Goal: Check status: Check status

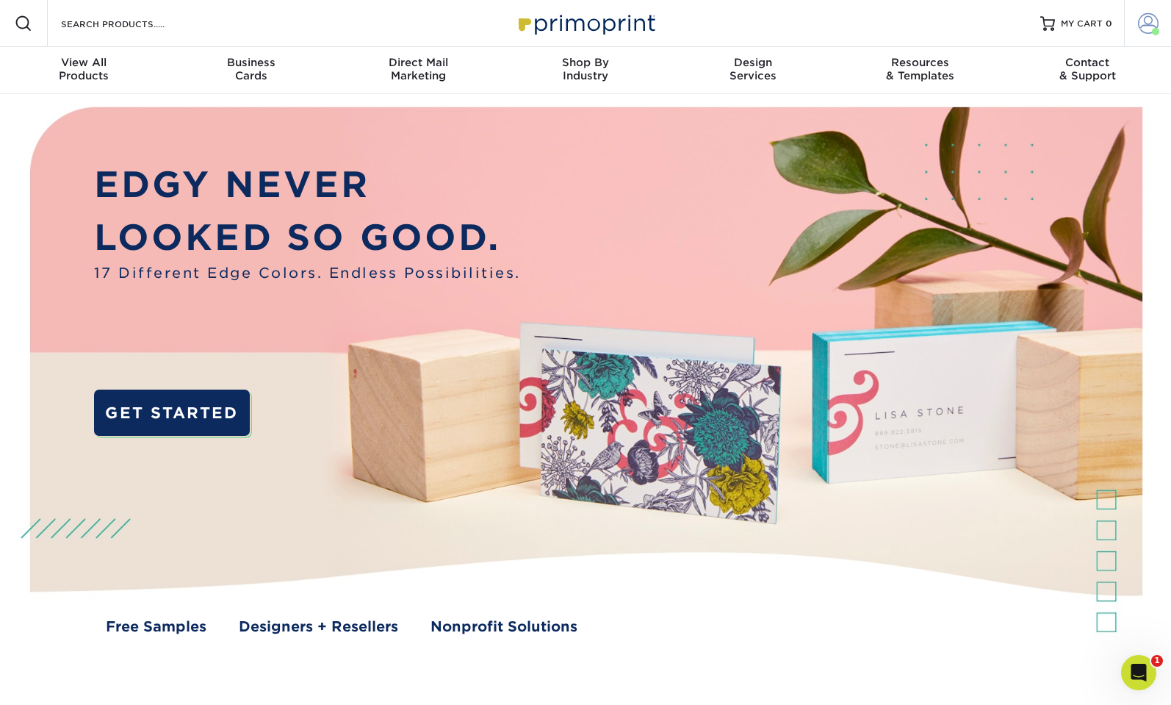
click at [1151, 31] on span at bounding box center [1148, 23] width 21 height 21
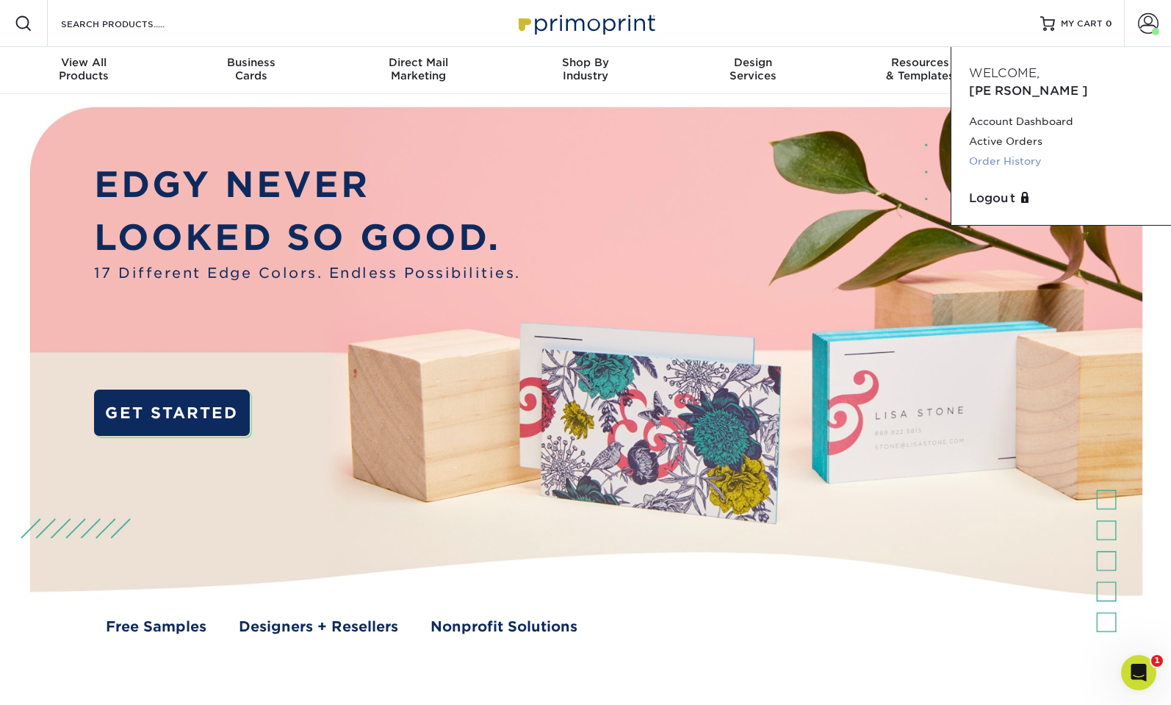
click at [1027, 151] on link "Order History" at bounding box center [1061, 161] width 184 height 20
click at [999, 151] on link "Order History" at bounding box center [1061, 161] width 184 height 20
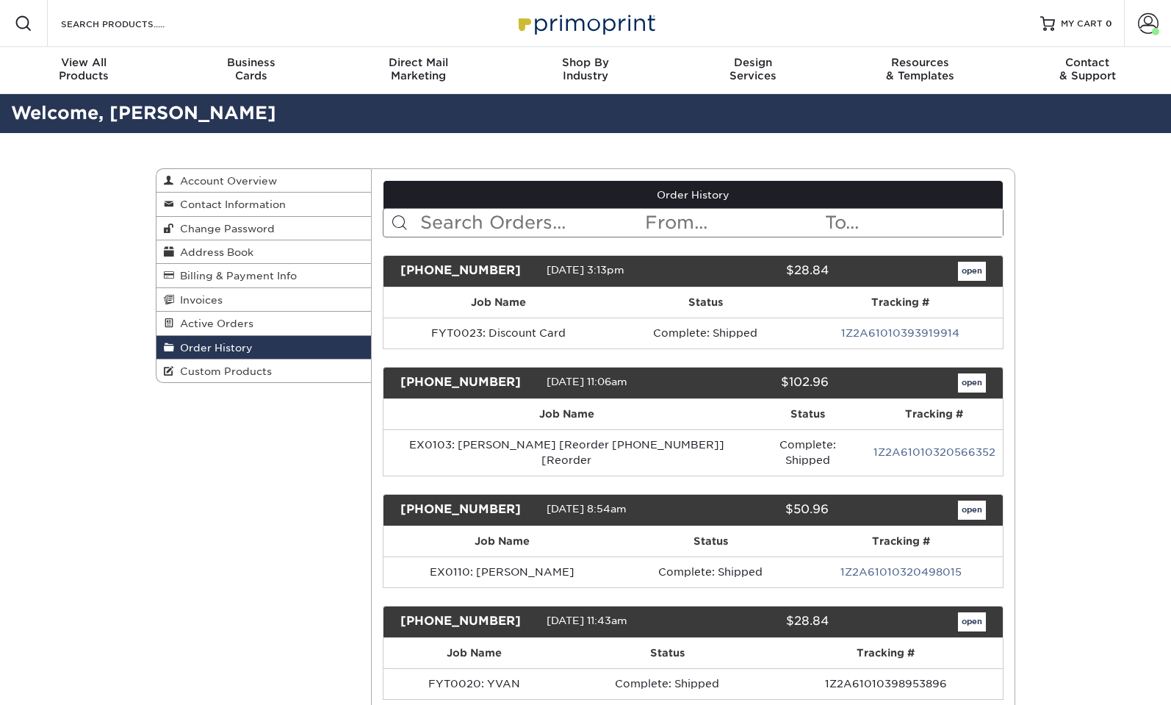
drag, startPoint x: 485, startPoint y: 214, endPoint x: 480, endPoint y: 221, distance: 9.0
click at [485, 215] on input "text" at bounding box center [532, 223] width 226 height 28
paste input "[PHONE_NUMBER]"
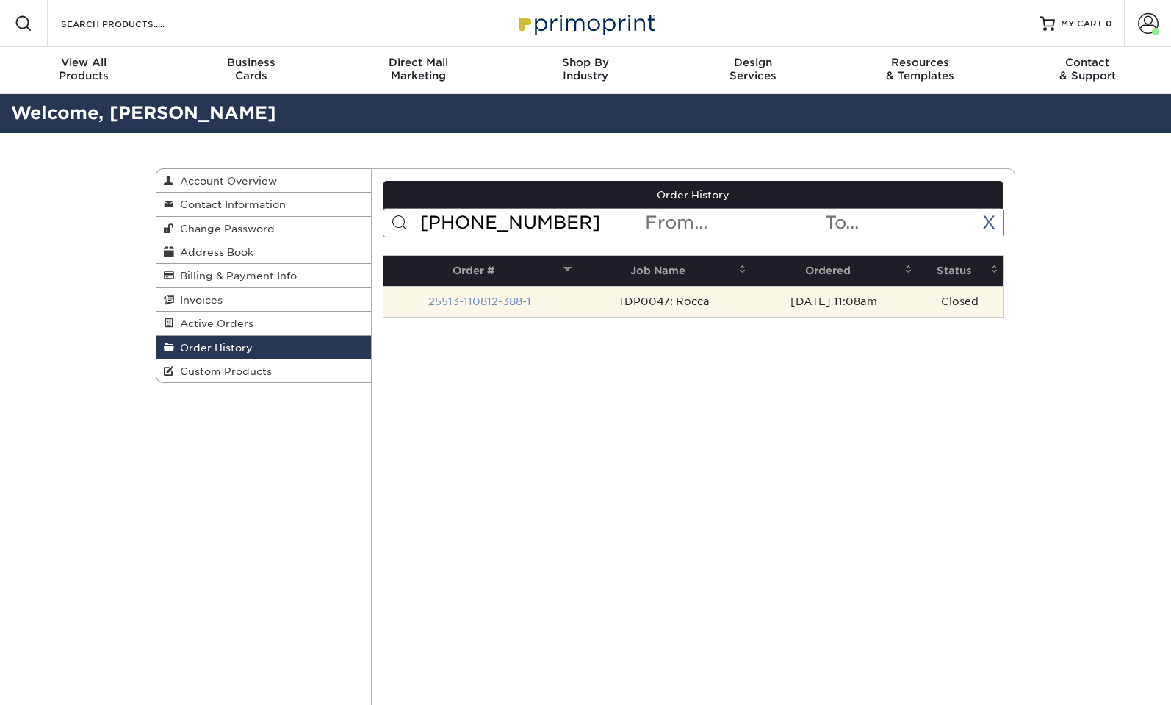
type input "[PHONE_NUMBER]"
click at [476, 302] on link "25513-110812-388-1" at bounding box center [479, 301] width 103 height 12
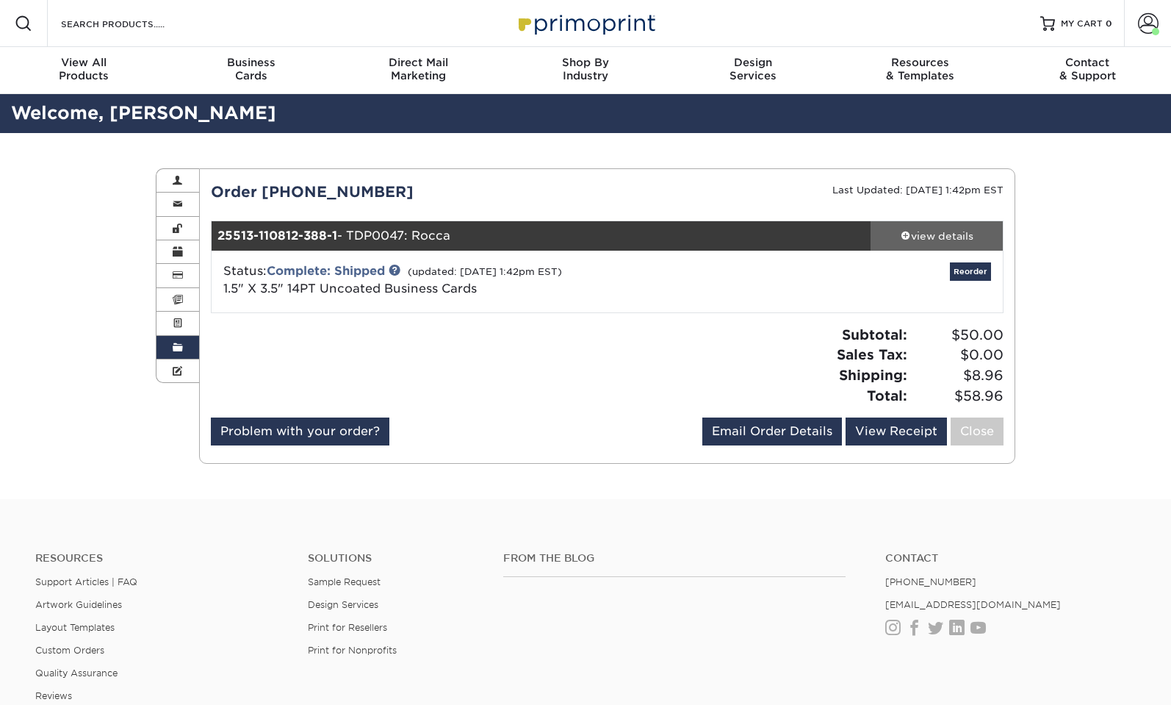
click at [931, 248] on link "view details" at bounding box center [937, 235] width 132 height 29
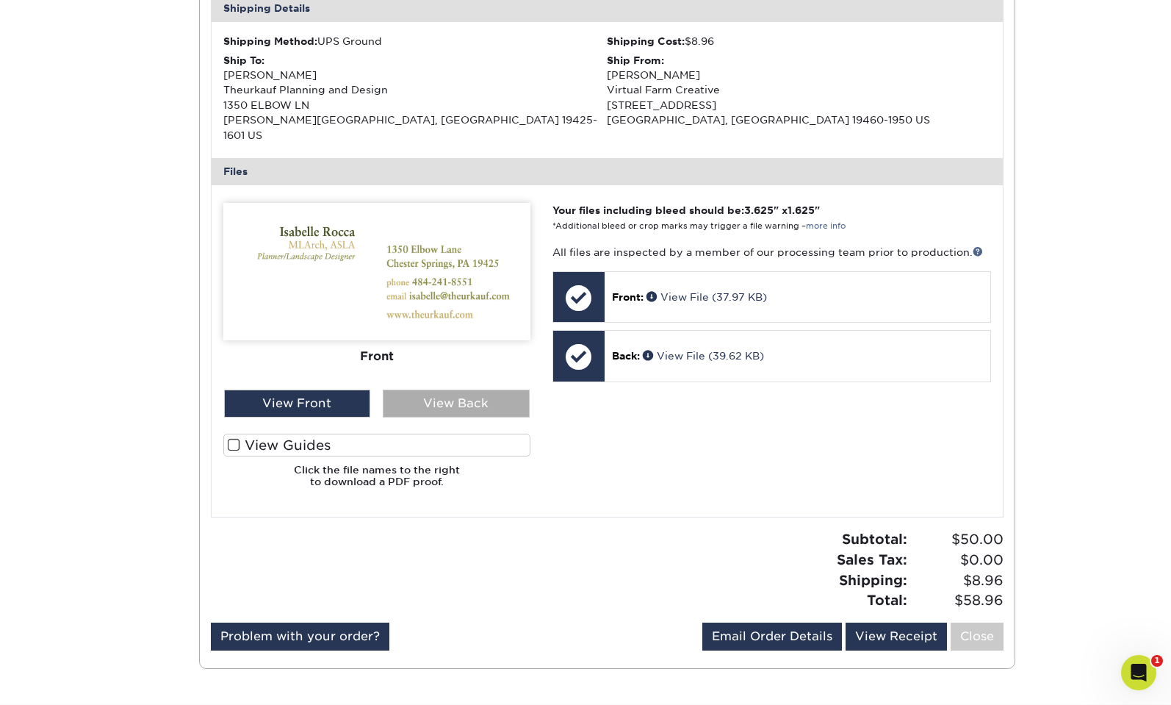
scroll to position [463, 0]
click at [492, 391] on div "View Back" at bounding box center [456, 403] width 147 height 28
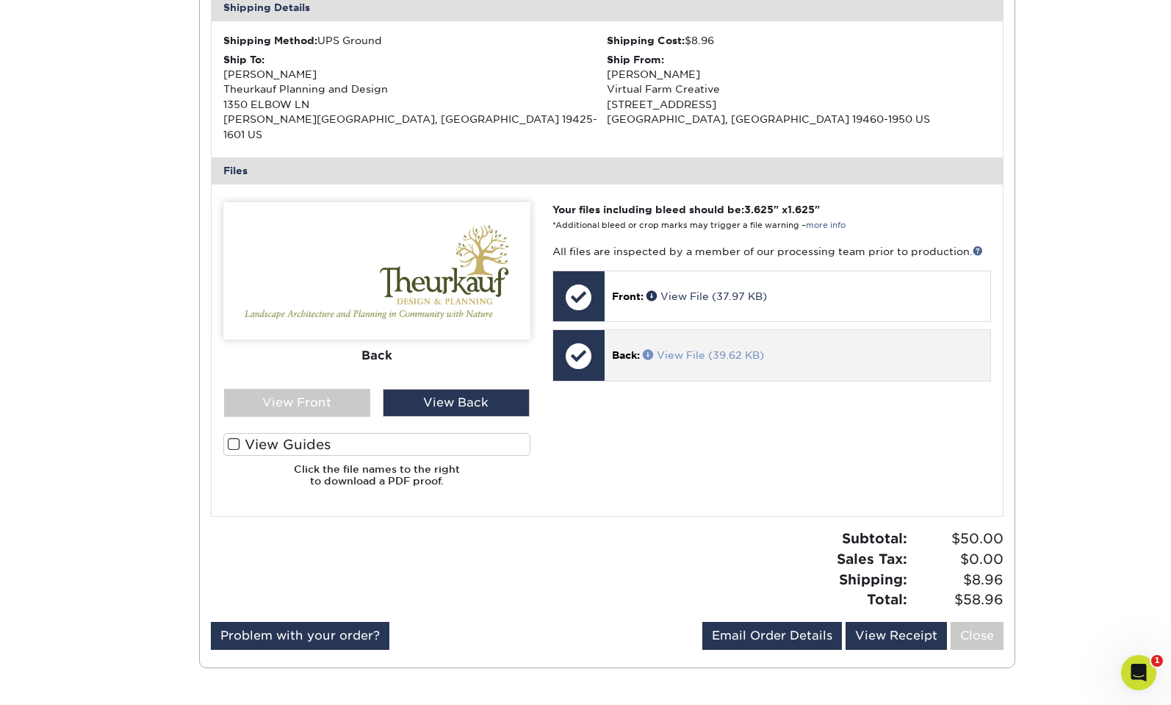
click at [697, 349] on link "View File (39.62 KB)" at bounding box center [703, 355] width 121 height 12
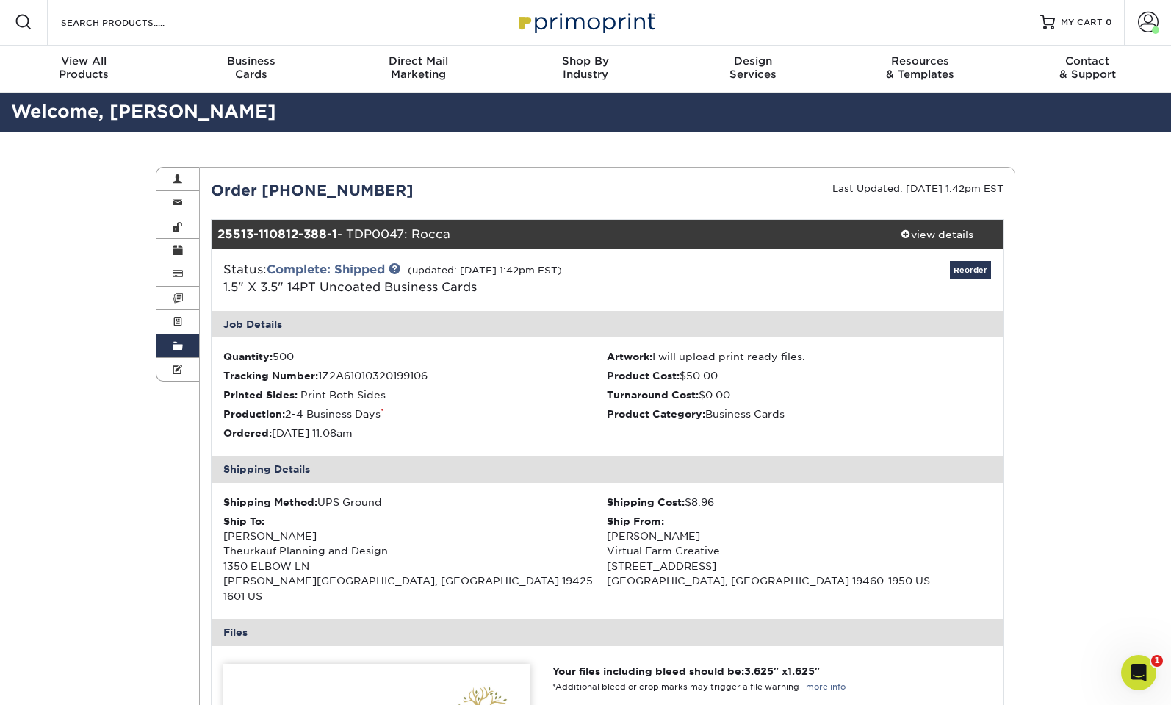
scroll to position [0, 0]
